Goal: Information Seeking & Learning: Learn about a topic

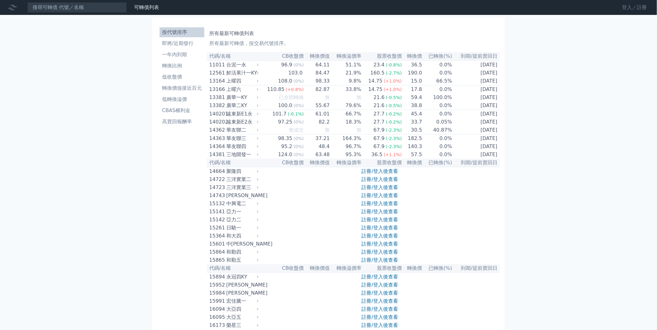
click at [639, 7] on link "登入／註冊" at bounding box center [634, 7] width 35 height 10
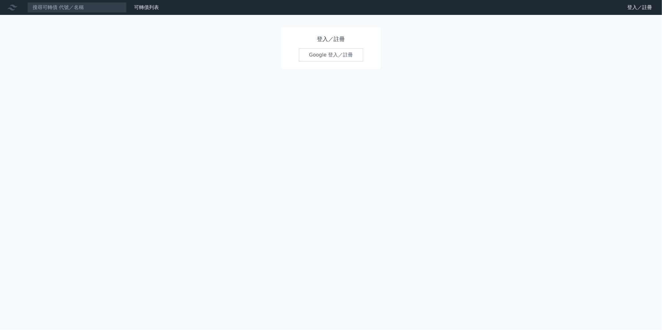
click at [344, 45] on div "登入／註冊 Google 登入／註冊" at bounding box center [331, 48] width 99 height 42
click at [345, 55] on link "Google 登入／註冊" at bounding box center [331, 54] width 65 height 13
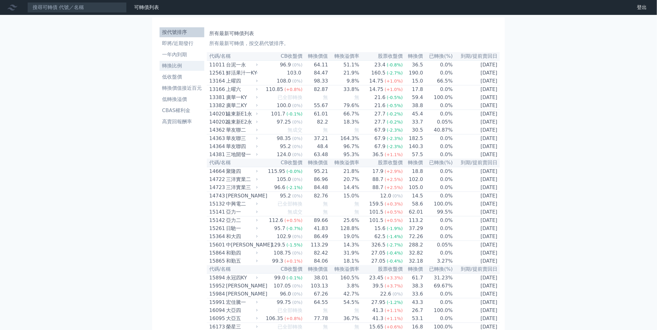
click at [173, 63] on li "轉換比例" at bounding box center [182, 65] width 45 height 7
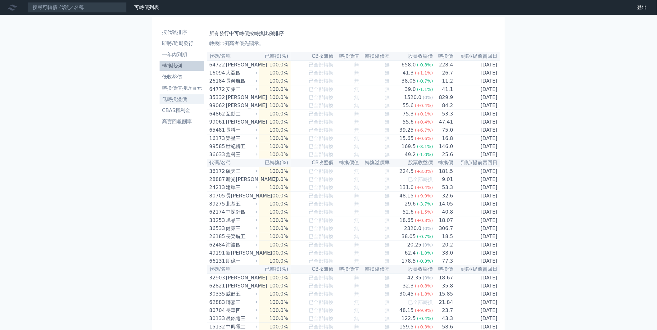
click at [178, 96] on li "低轉換溢價" at bounding box center [182, 99] width 45 height 7
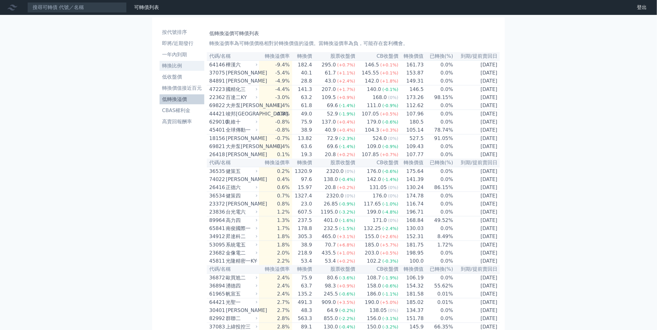
click at [183, 63] on li "轉換比例" at bounding box center [182, 65] width 45 height 7
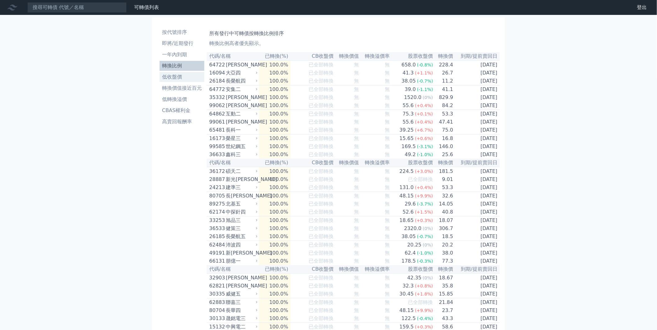
click at [191, 76] on li "低收盤價" at bounding box center [182, 76] width 45 height 7
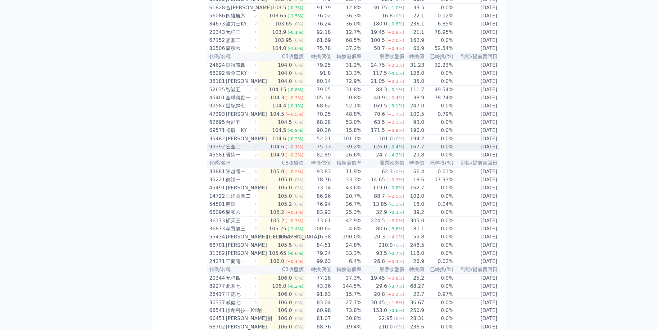
scroll to position [1173, 0]
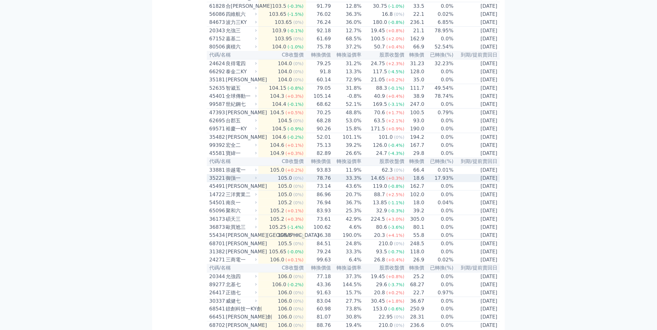
click at [234, 182] on div "御嵿一" at bounding box center [241, 177] width 30 height 7
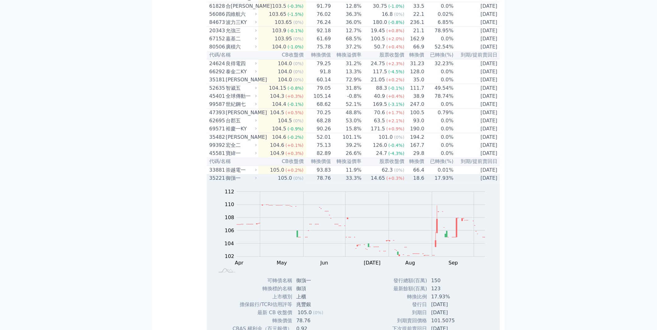
scroll to position [1345, 0]
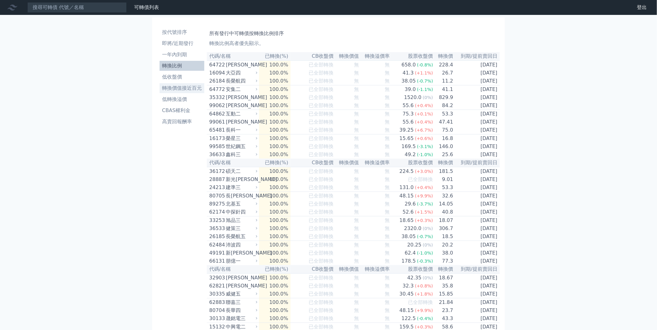
click at [192, 92] on link "轉換價值接近百元" at bounding box center [182, 88] width 45 height 10
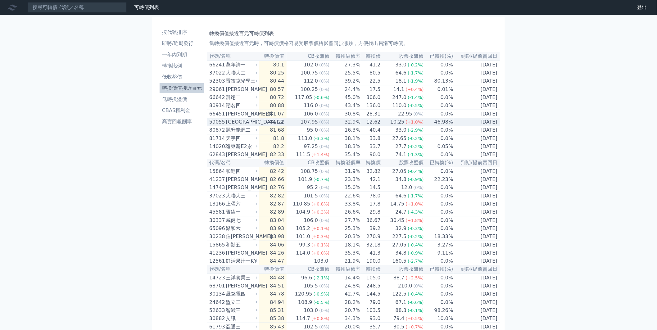
click at [241, 126] on div "[GEOGRAPHIC_DATA]四" at bounding box center [241, 121] width 30 height 7
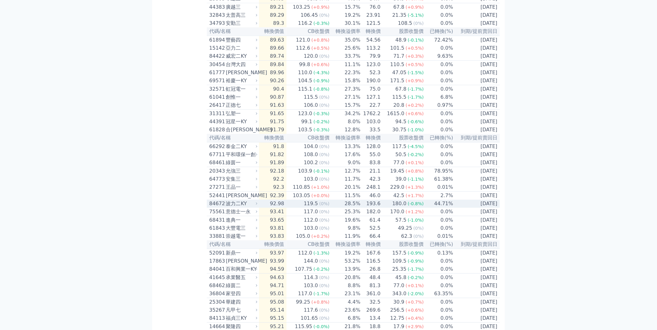
scroll to position [655, 0]
